Goal: Feedback & Contribution: Contribute content

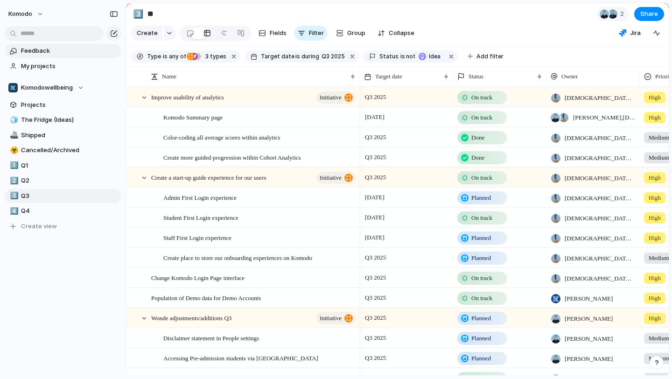
click at [66, 49] on span "Feedback" at bounding box center [69, 50] width 97 height 9
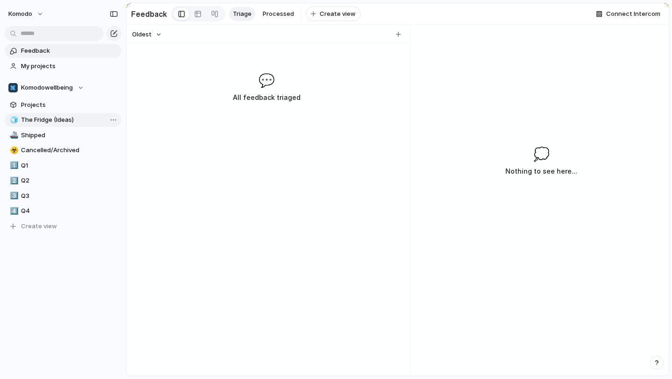
click at [70, 126] on link "🧊 The Fridge (Ideas)" at bounding box center [63, 120] width 117 height 14
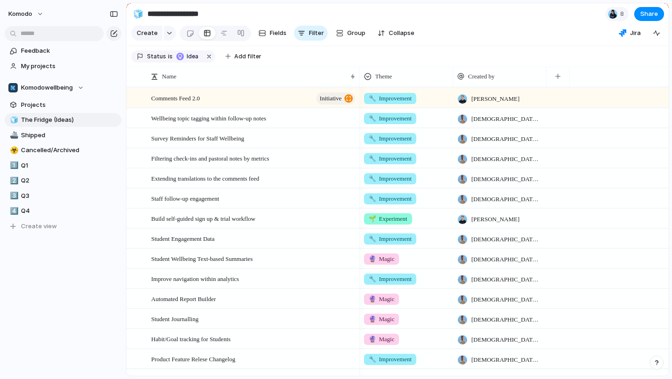
scroll to position [374, 0]
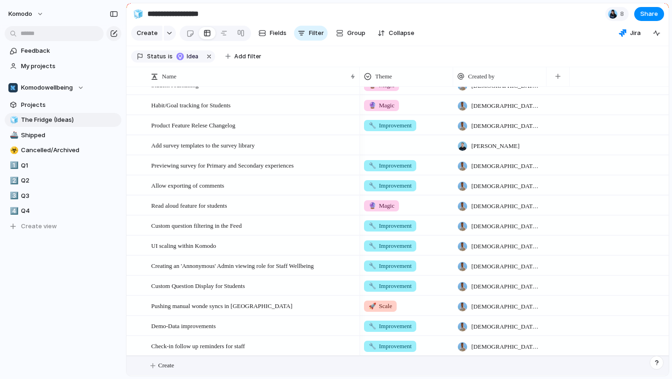
click at [207, 363] on button "Create" at bounding box center [410, 365] width 548 height 19
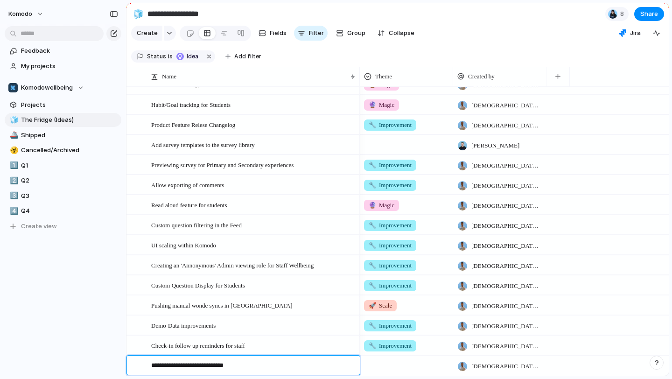
type textarea "**********"
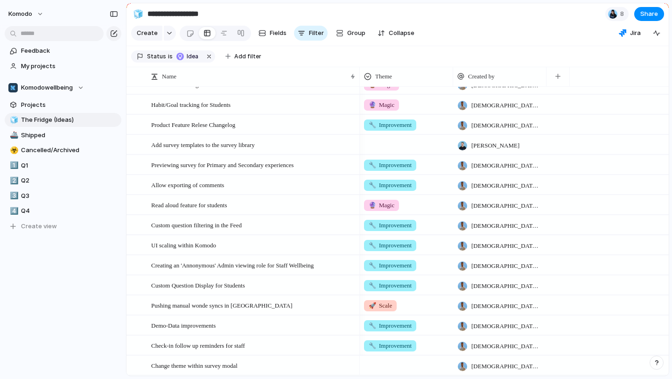
click at [381, 365] on div at bounding box center [406, 363] width 92 height 15
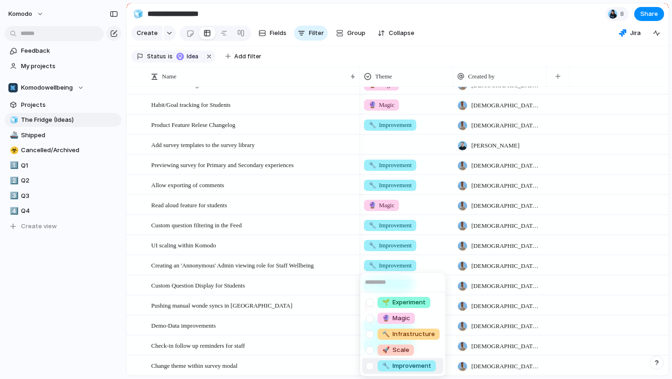
click at [412, 365] on span "🔧 Improvement" at bounding box center [406, 365] width 49 height 9
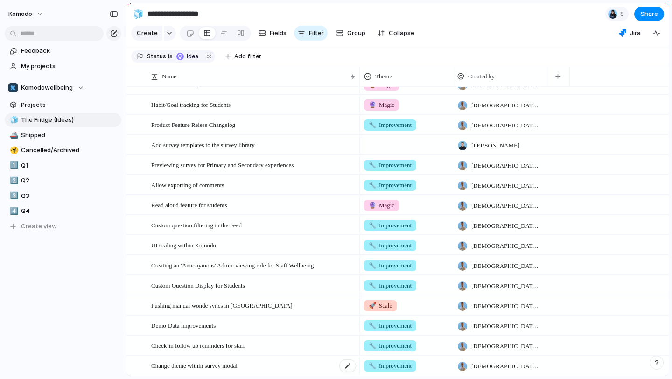
click at [296, 365] on div "Change theme within survey modal" at bounding box center [253, 365] width 205 height 19
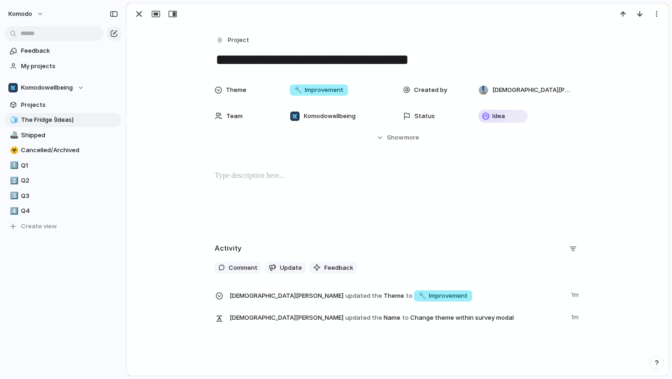
click at [290, 172] on p at bounding box center [398, 175] width 366 height 11
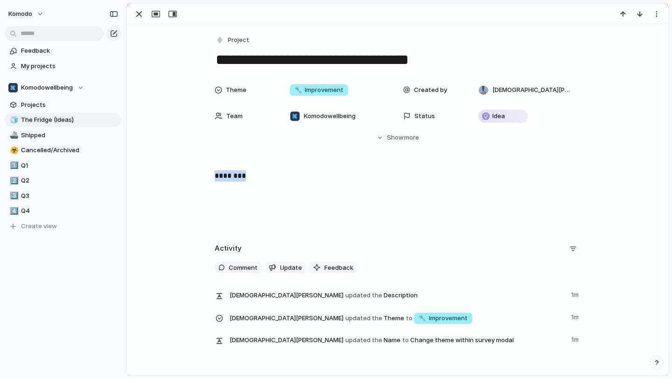
drag, startPoint x: 260, startPoint y: 172, endPoint x: 197, endPoint y: 175, distance: 62.6
click at [197, 175] on div "********" at bounding box center [397, 200] width 519 height 60
click at [205, 154] on button "Headings" at bounding box center [187, 156] width 47 height 15
click at [202, 172] on button "H1" at bounding box center [188, 176] width 45 height 15
click at [275, 182] on h1 "********" at bounding box center [398, 181] width 366 height 23
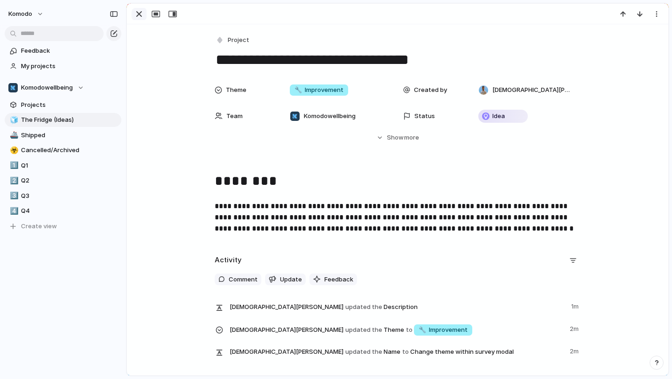
click at [135, 14] on div "button" at bounding box center [138, 13] width 11 height 11
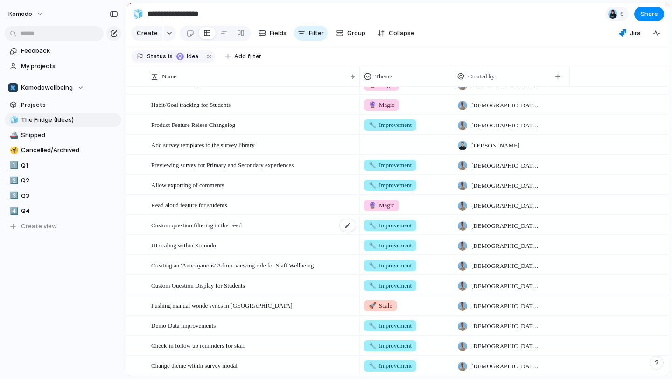
scroll to position [394, 0]
